Goal: Task Accomplishment & Management: Manage account settings

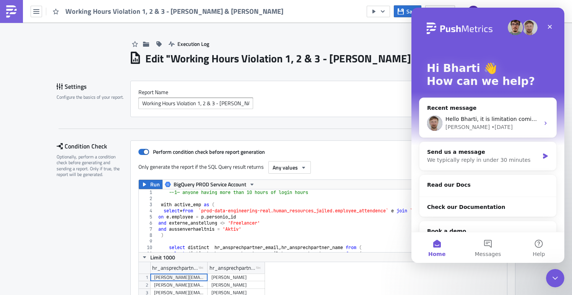
scroll to position [88, 368]
click at [9, 13] on img at bounding box center [11, 11] width 12 height 12
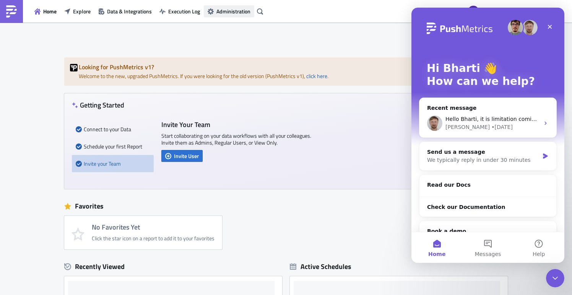
click at [238, 16] on button "Administration" at bounding box center [229, 11] width 50 height 12
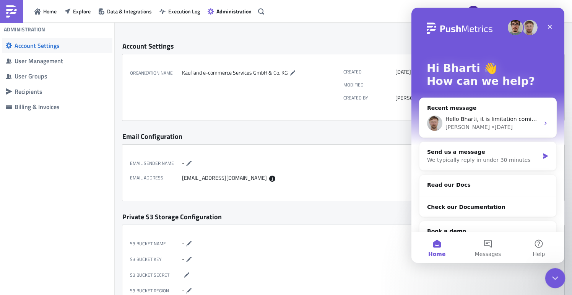
click at [550, 278] on icon "Close Intercom Messenger" at bounding box center [553, 276] width 9 height 9
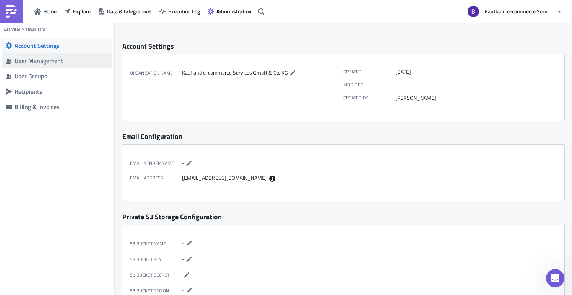
click at [45, 65] on span "User Management" at bounding box center [57, 60] width 110 height 15
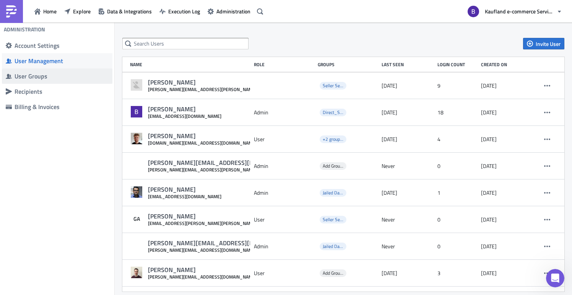
click at [44, 79] on div "User Groups" at bounding box center [62, 76] width 94 height 8
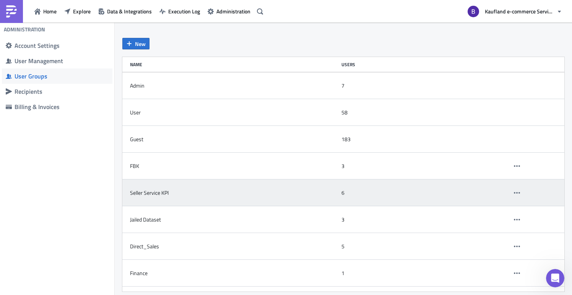
scroll to position [49, 0]
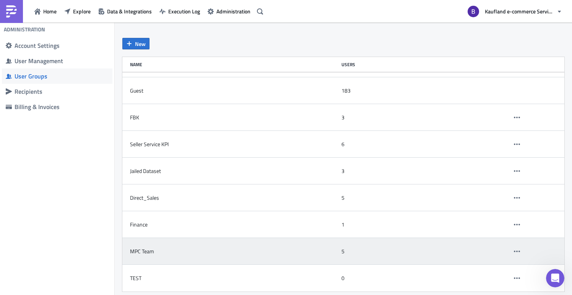
click at [160, 255] on div "MPC Team" at bounding box center [234, 250] width 208 height 15
click at [520, 251] on button "button" at bounding box center [516, 250] width 11 height 11
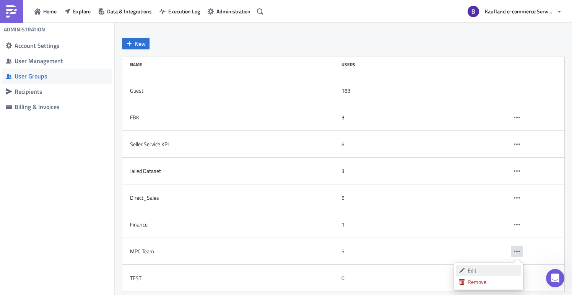
click at [491, 267] on div "Edit" at bounding box center [492, 270] width 51 height 8
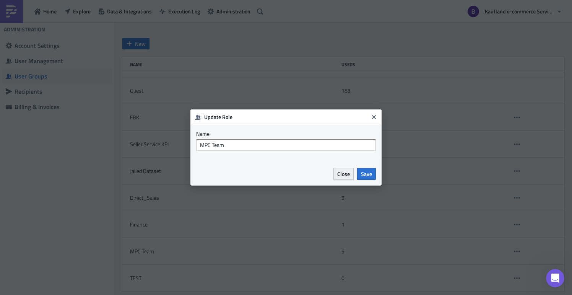
click at [347, 174] on span "Close" at bounding box center [343, 174] width 13 height 8
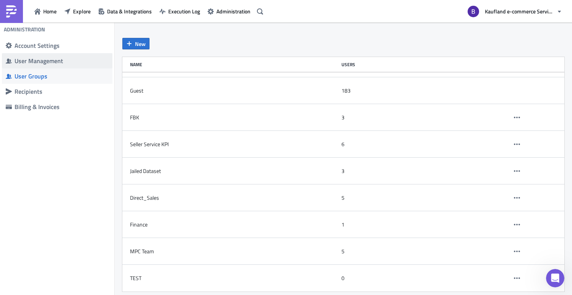
click at [52, 58] on div "User Management" at bounding box center [62, 61] width 94 height 8
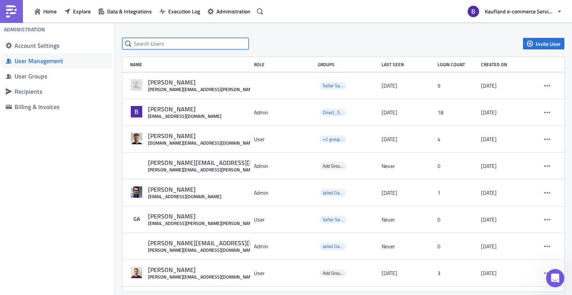
click at [185, 42] on input "text" at bounding box center [185, 43] width 126 height 11
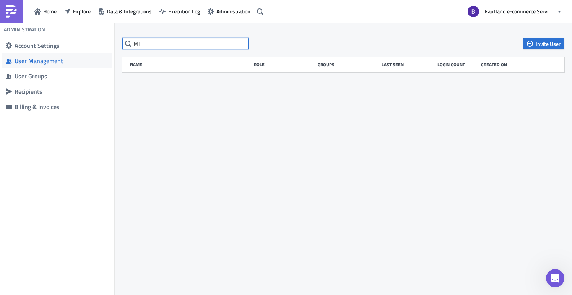
type input "M"
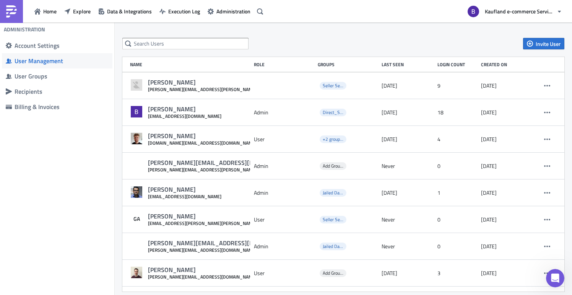
click at [329, 64] on div "Groups" at bounding box center [348, 65] width 60 height 6
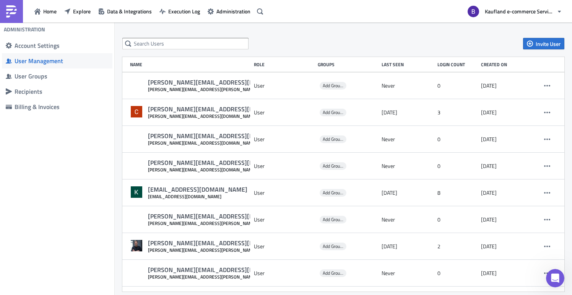
scroll to position [569, 0]
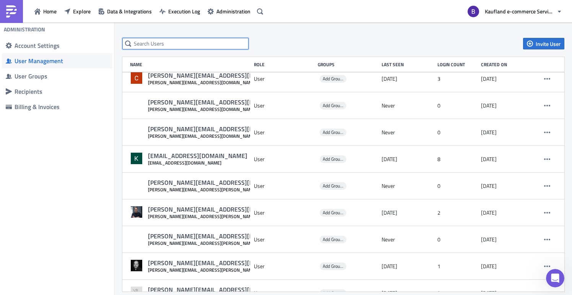
click at [198, 45] on input "text" at bounding box center [185, 43] width 126 height 11
type input "[PERSON_NAME]"
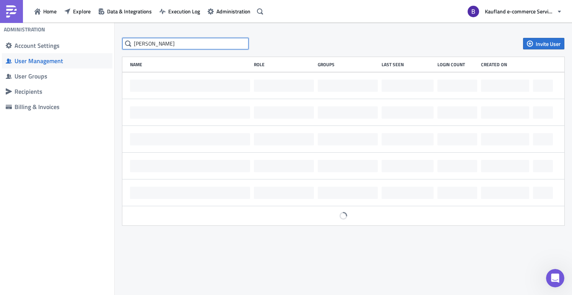
scroll to position [0, 0]
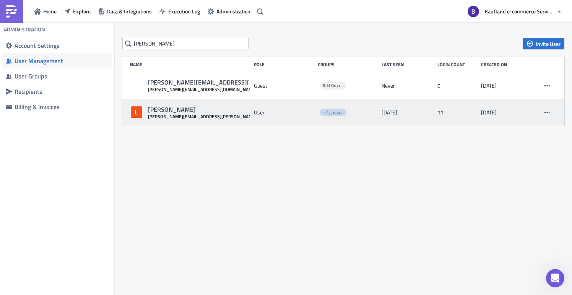
click at [321, 112] on span "+2 groups: Seller Service KPI, MPC Team" at bounding box center [332, 113] width 27 height 8
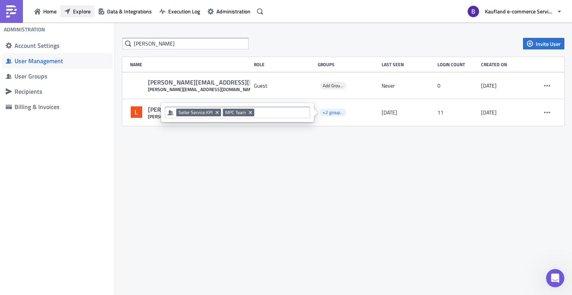
click at [80, 10] on span "Explore" at bounding box center [82, 11] width 18 height 8
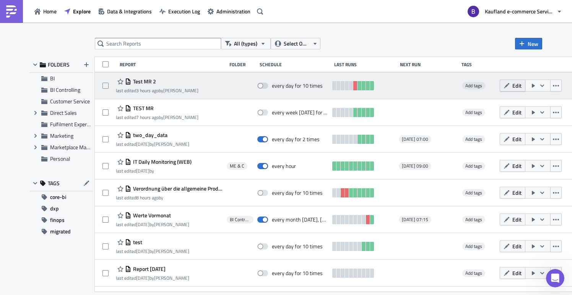
click at [521, 82] on span "Edit" at bounding box center [516, 85] width 9 height 8
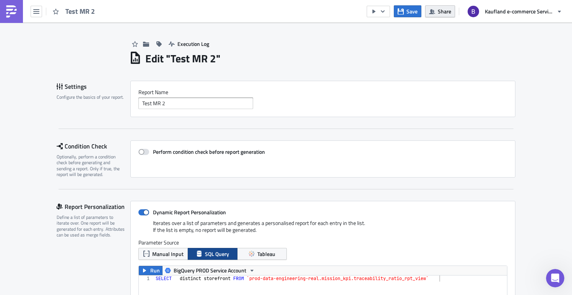
click at [444, 14] on span "Share" at bounding box center [444, 11] width 13 height 8
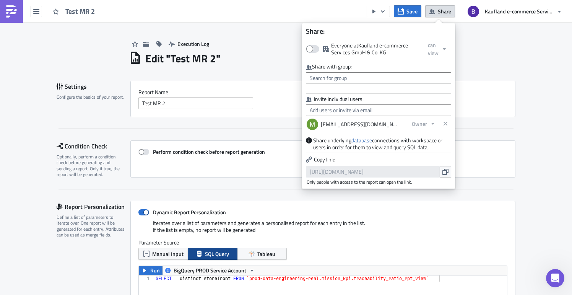
scroll to position [88, 384]
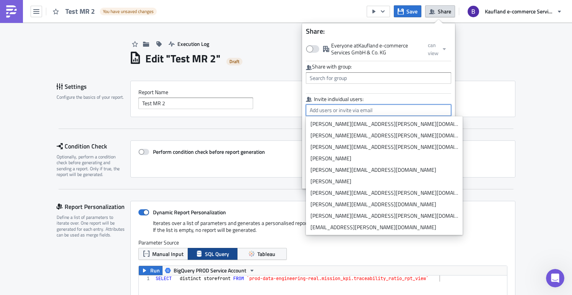
click at [388, 106] on input "text" at bounding box center [378, 109] width 145 height 11
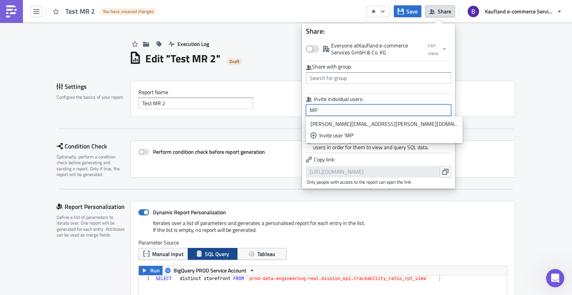
type input "M"
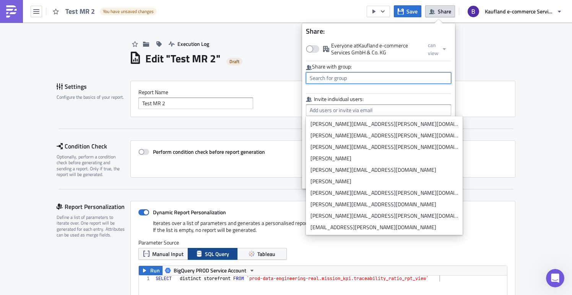
click at [336, 77] on input "text" at bounding box center [378, 77] width 145 height 11
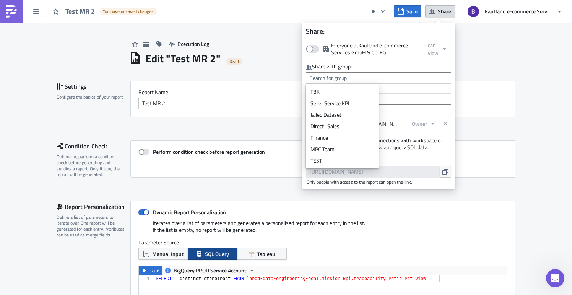
click at [10, 11] on img at bounding box center [11, 11] width 12 height 12
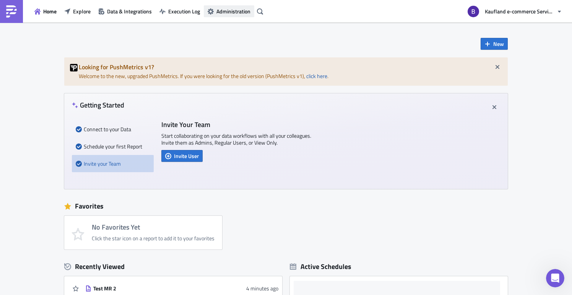
click at [222, 13] on span "Administration" at bounding box center [233, 11] width 34 height 8
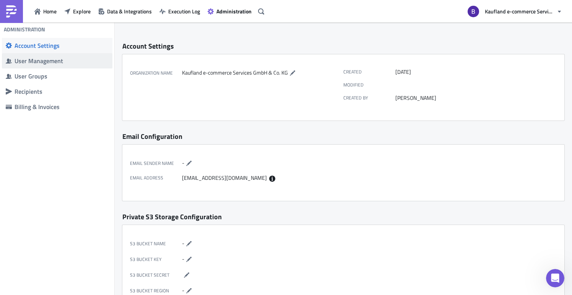
click at [62, 67] on span "User Management" at bounding box center [57, 60] width 110 height 15
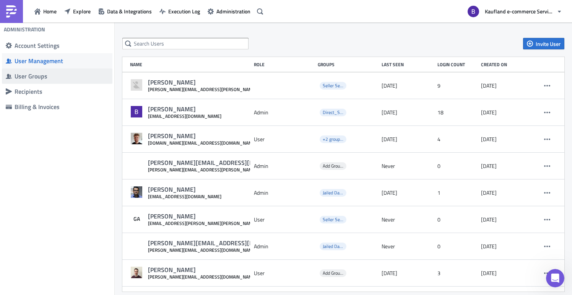
click at [74, 78] on div "User Groups" at bounding box center [62, 76] width 94 height 8
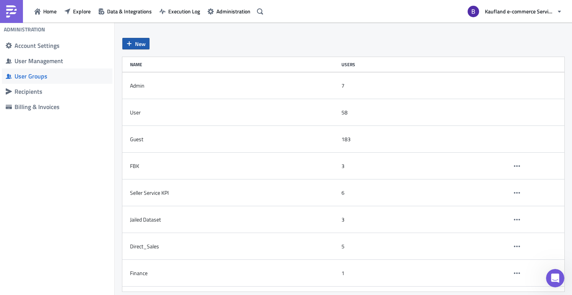
click at [138, 46] on span "New" at bounding box center [140, 44] width 11 height 8
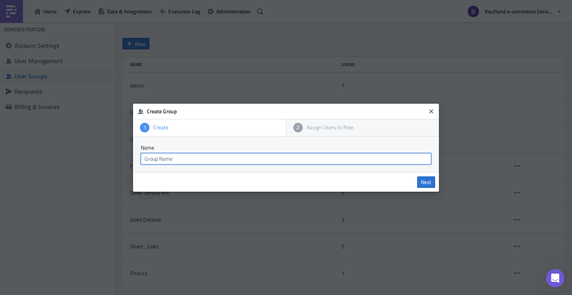
click at [183, 154] on input "text" at bounding box center [286, 158] width 290 height 11
type input "MPC Team"
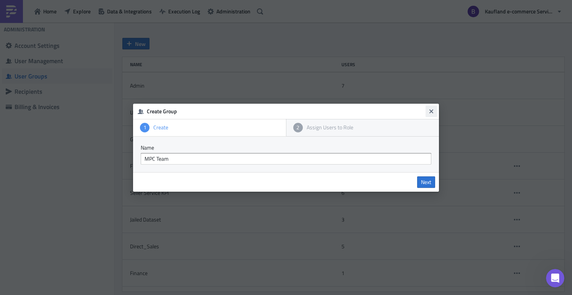
click at [430, 113] on icon "Close" at bounding box center [431, 111] width 6 height 6
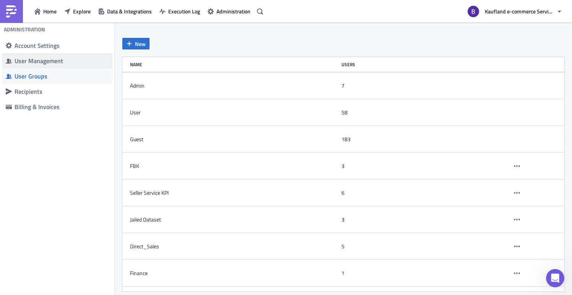
click at [78, 56] on span "User Management" at bounding box center [57, 60] width 110 height 15
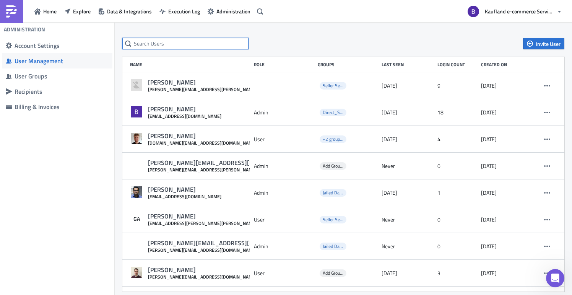
click at [175, 45] on input "text" at bounding box center [185, 43] width 126 height 11
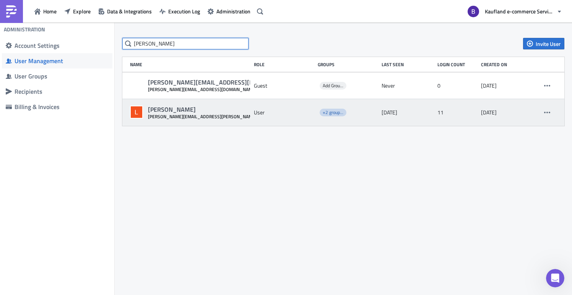
type input "[PERSON_NAME]"
click at [331, 111] on span "+2 groups: Seller Service KPI, MPC Team" at bounding box center [362, 112] width 79 height 7
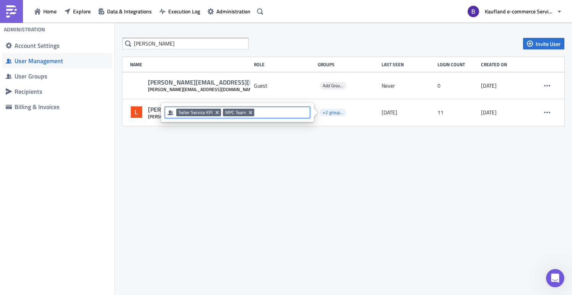
click at [294, 112] on input at bounding box center [281, 113] width 51 height 8
